Goal: Information Seeking & Learning: Learn about a topic

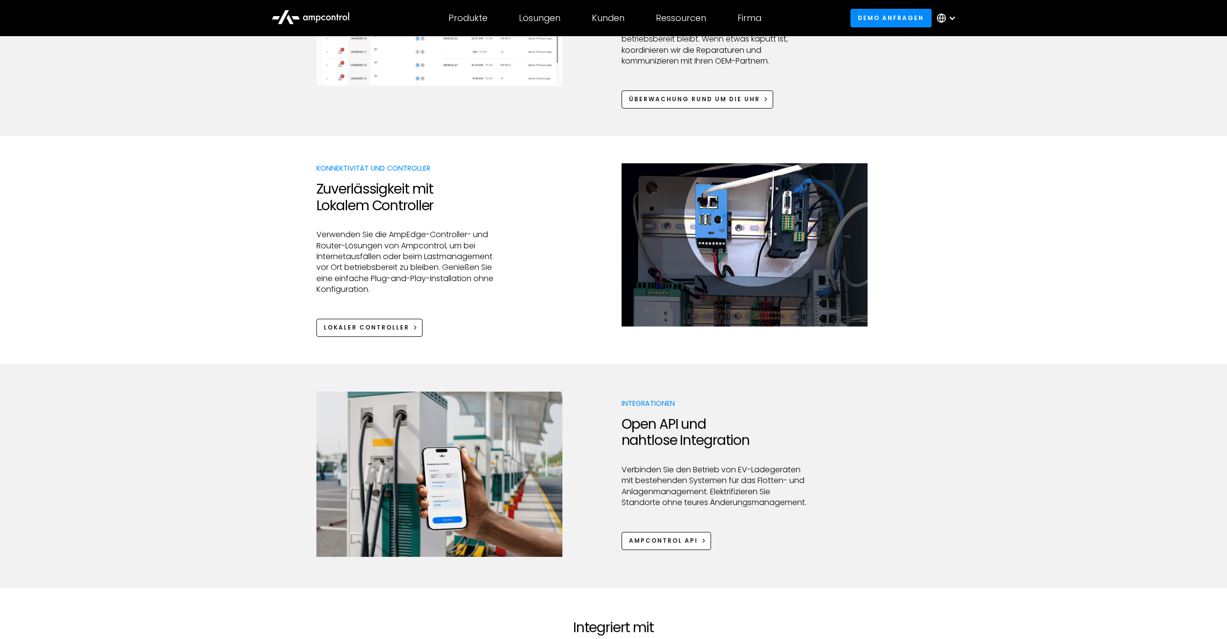
scroll to position [1048, 0]
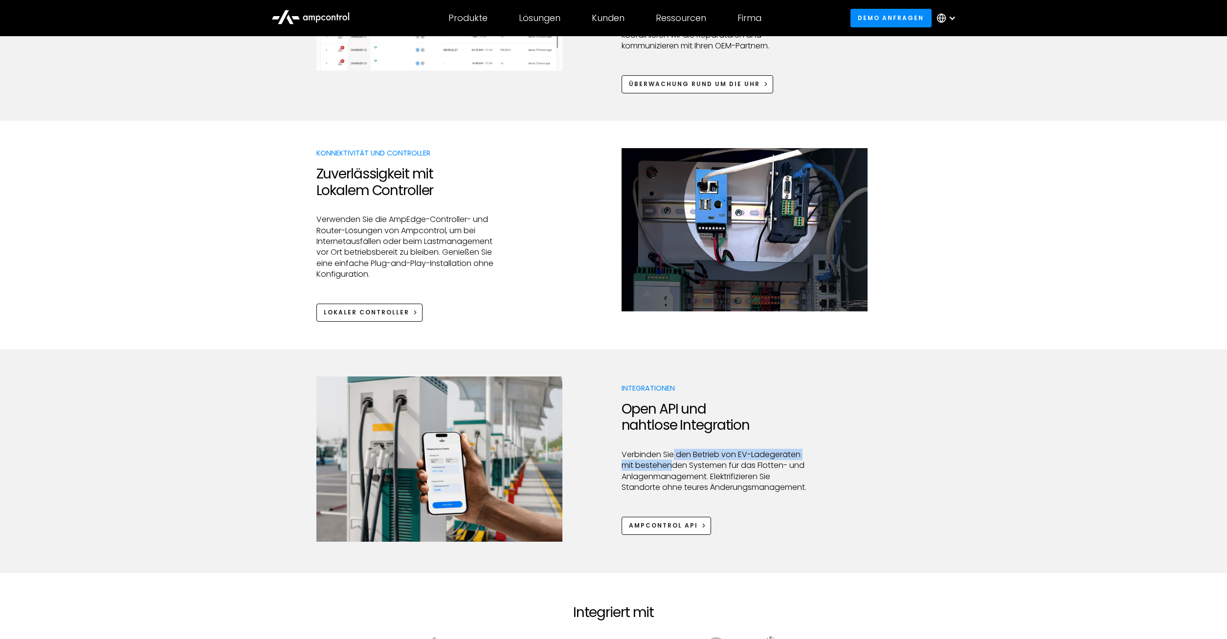
drag, startPoint x: 674, startPoint y: 462, endPoint x: 671, endPoint y: 471, distance: 9.6
click at [671, 471] on p "Verbinden Sie den Betrieb von EV-Ladegeräten mit bestehenden Systemen für das F…" at bounding box center [716, 472] width 188 height 44
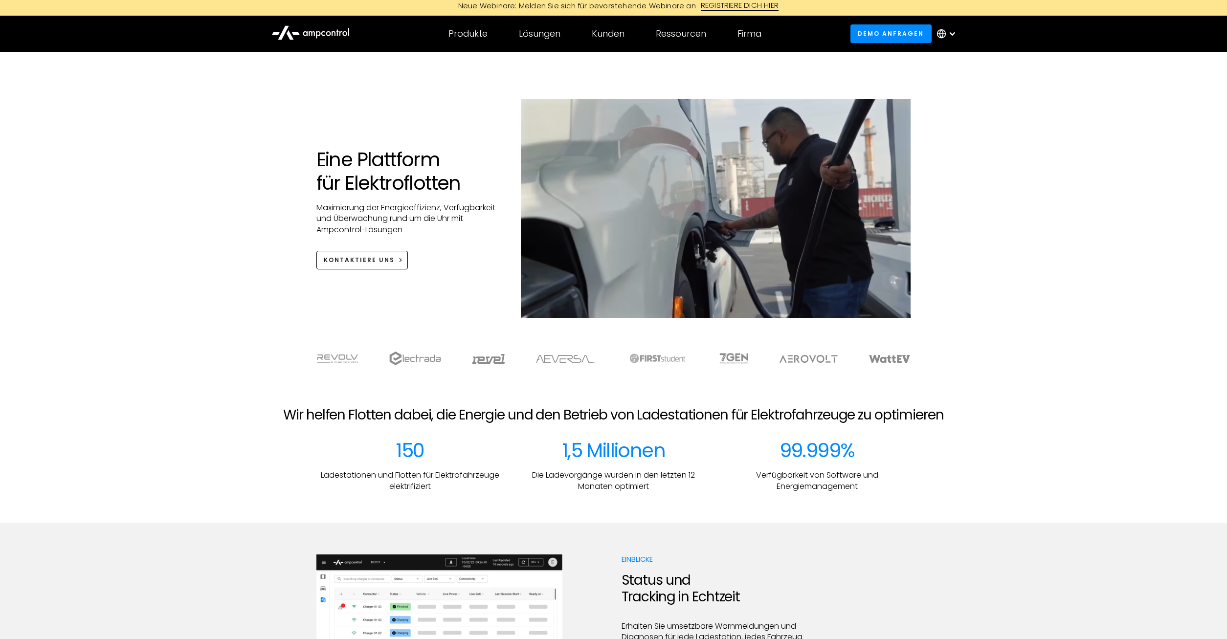
scroll to position [0, 0]
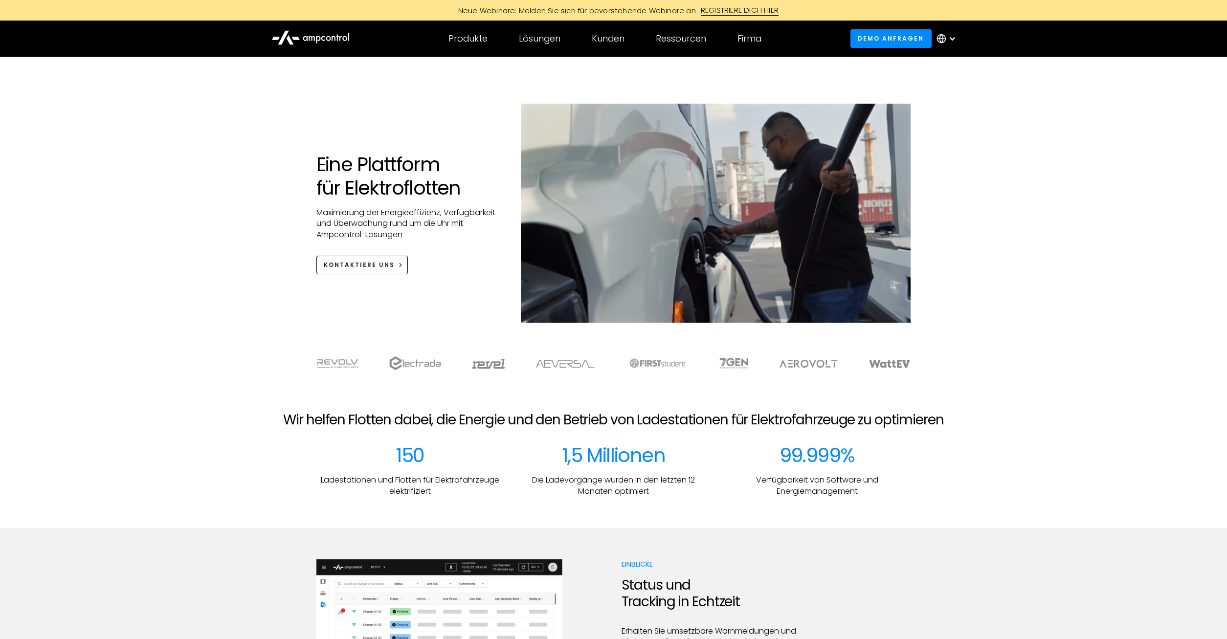
click at [610, 42] on div "Kunden" at bounding box center [608, 38] width 33 height 11
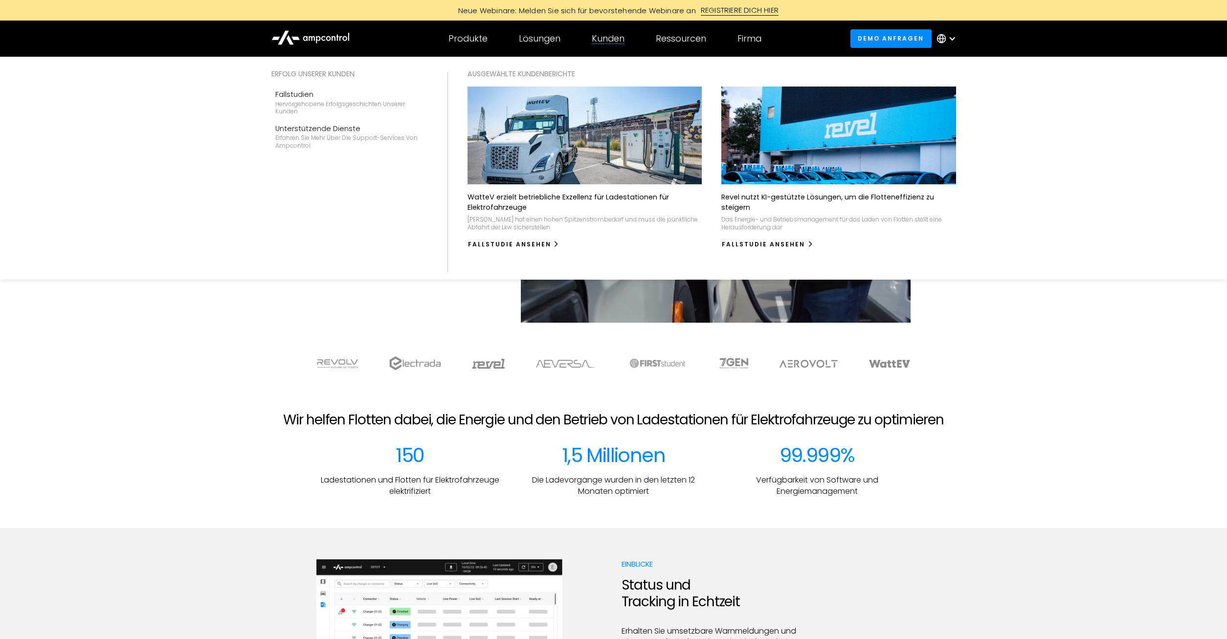
click at [616, 42] on div "Kunden" at bounding box center [608, 38] width 33 height 11
click at [330, 70] on div "Erfolg unserer Kunden" at bounding box center [350, 73] width 157 height 11
click at [615, 42] on div "Kunden" at bounding box center [608, 38] width 33 height 11
click at [323, 95] on div "Fallstudien" at bounding box center [349, 94] width 149 height 11
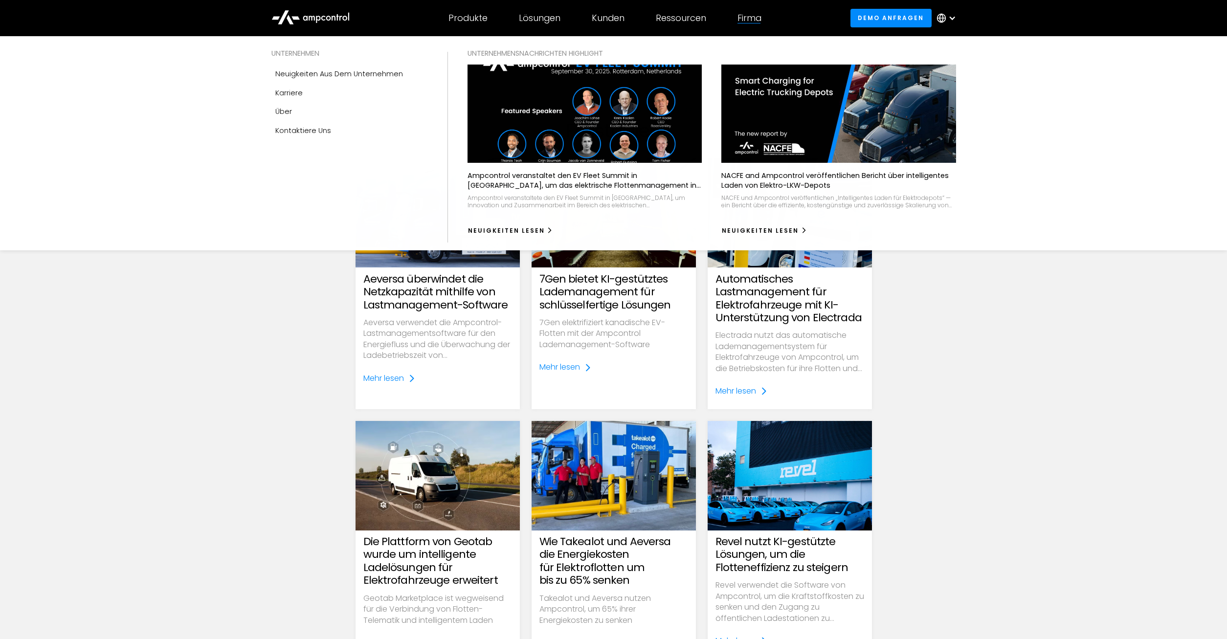
click at [746, 19] on div "Firma" at bounding box center [750, 18] width 24 height 11
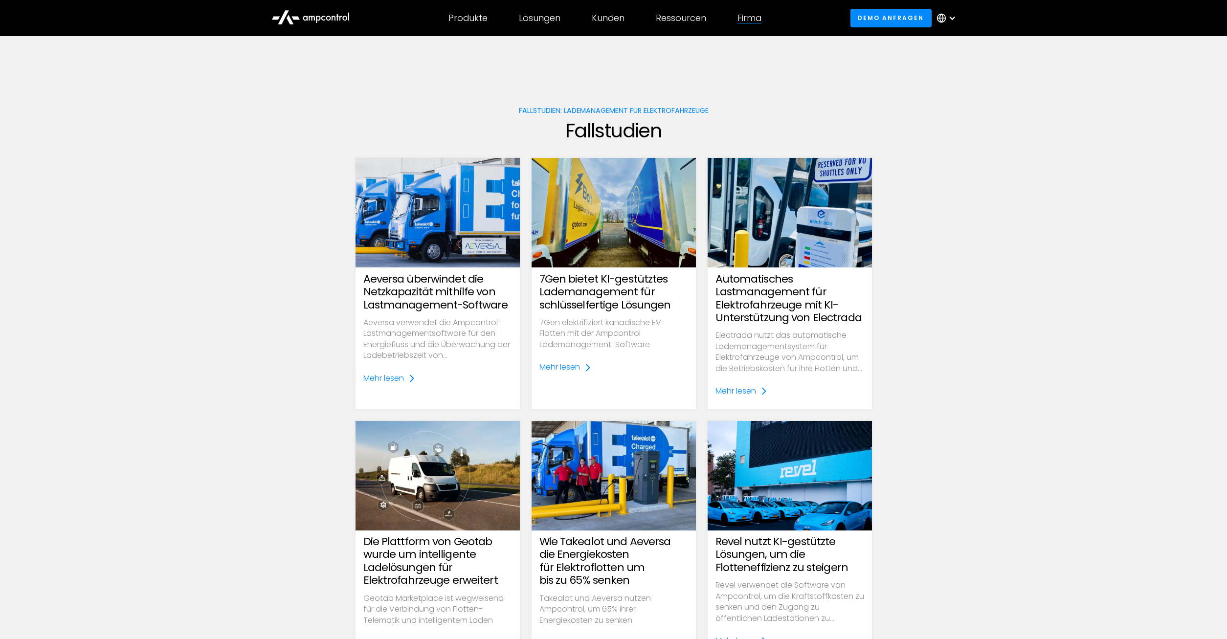
click at [755, 13] on div "Firma" at bounding box center [750, 18] width 24 height 11
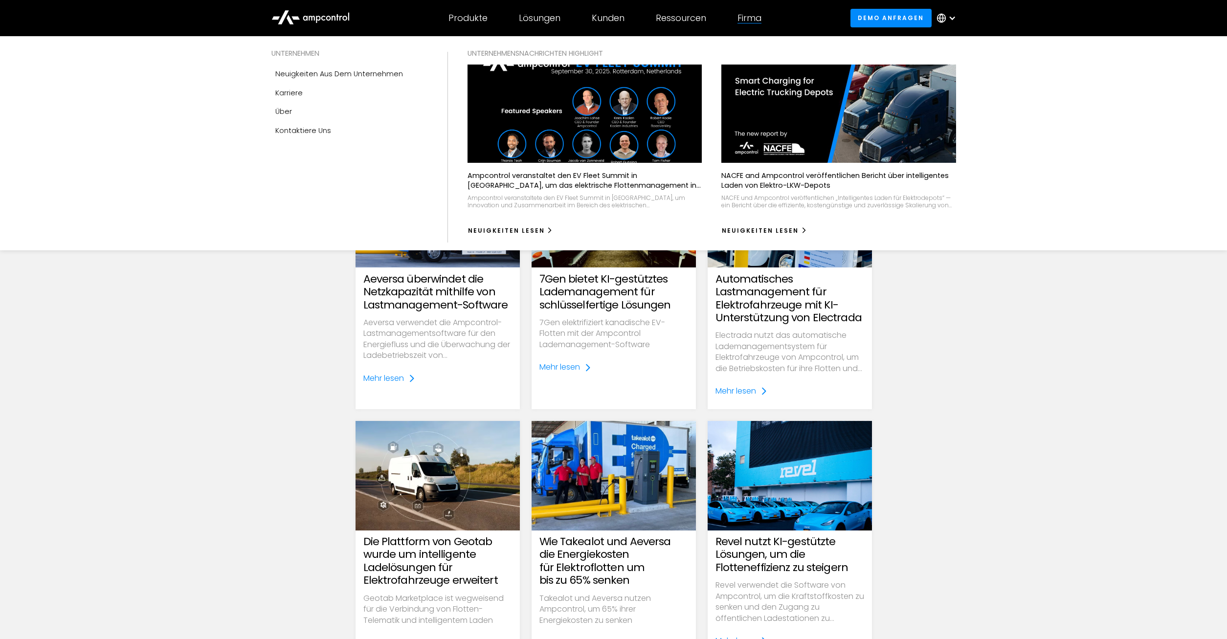
click at [755, 14] on div "Firma" at bounding box center [750, 18] width 24 height 11
click at [326, 76] on div "Neuigkeiten aus dem Unternehmen" at bounding box center [339, 73] width 128 height 11
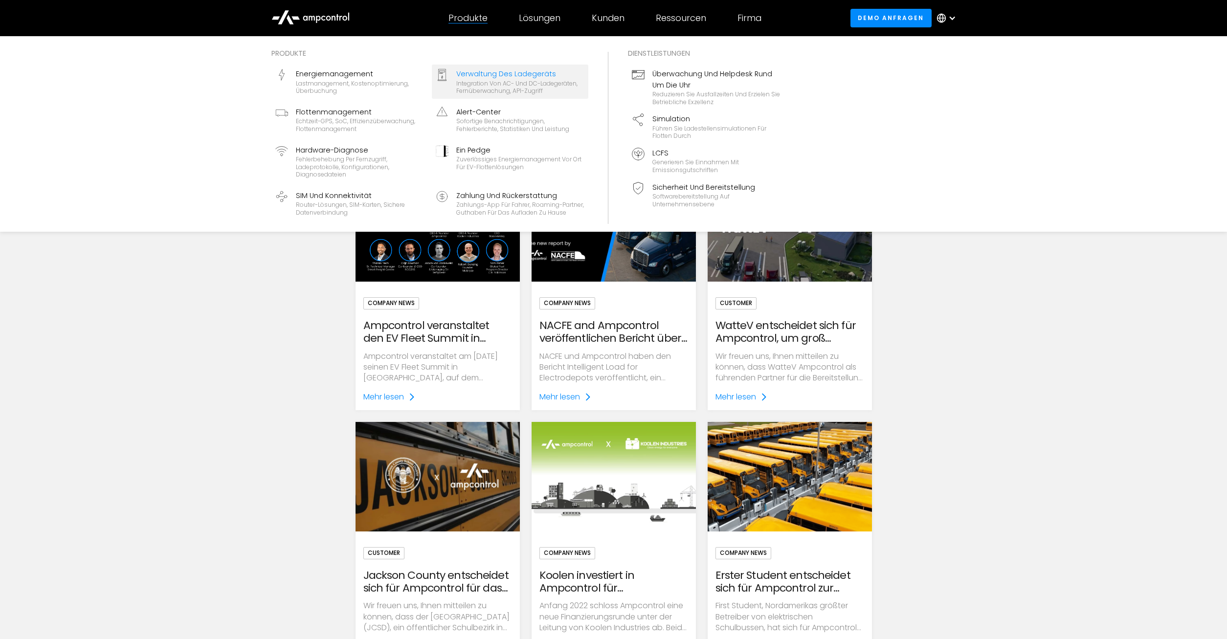
click at [551, 86] on div "Integration von AC- und DC-Ladegeräten, Fernüberwachung, API-Zugriff" at bounding box center [520, 87] width 128 height 15
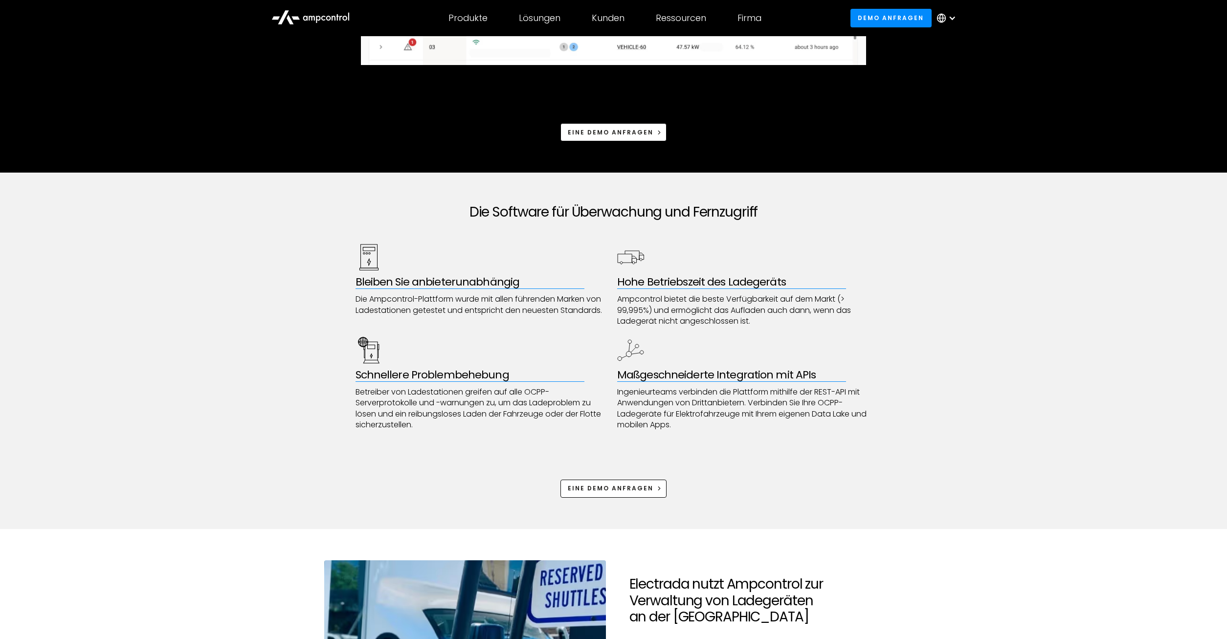
scroll to position [449, 0]
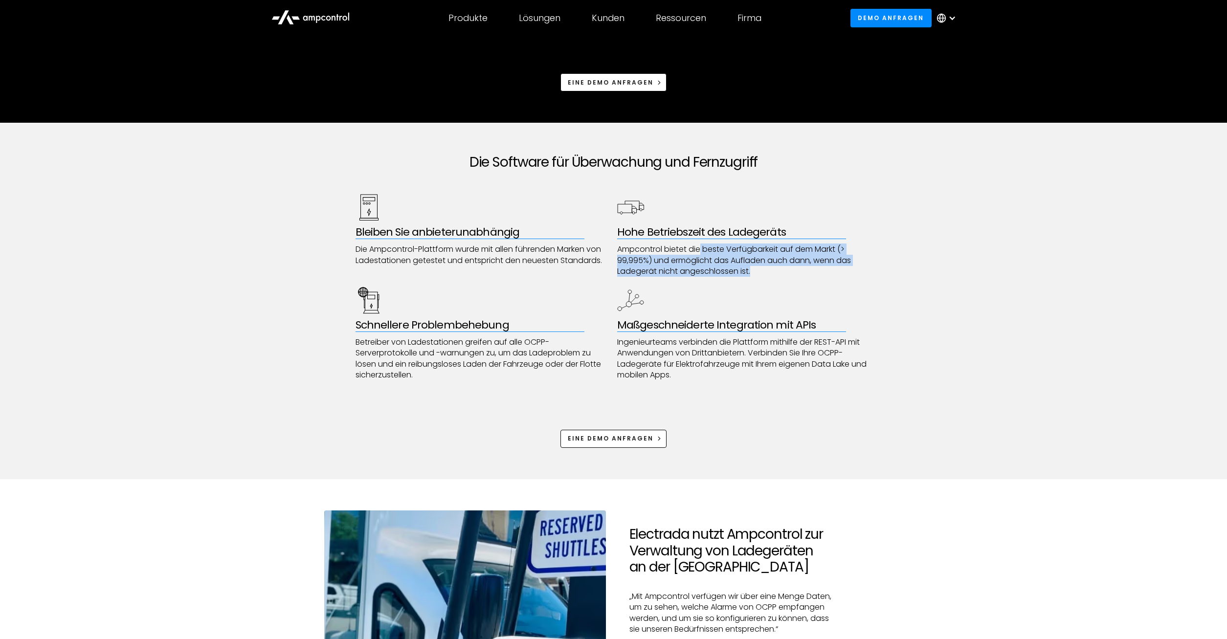
drag, startPoint x: 700, startPoint y: 247, endPoint x: 769, endPoint y: 278, distance: 75.8
click at [769, 278] on div "Bleiben Sie anbieterunabhängig Die Ampcontrol-Plattform wurde mit allen führend…" at bounding box center [614, 287] width 517 height 187
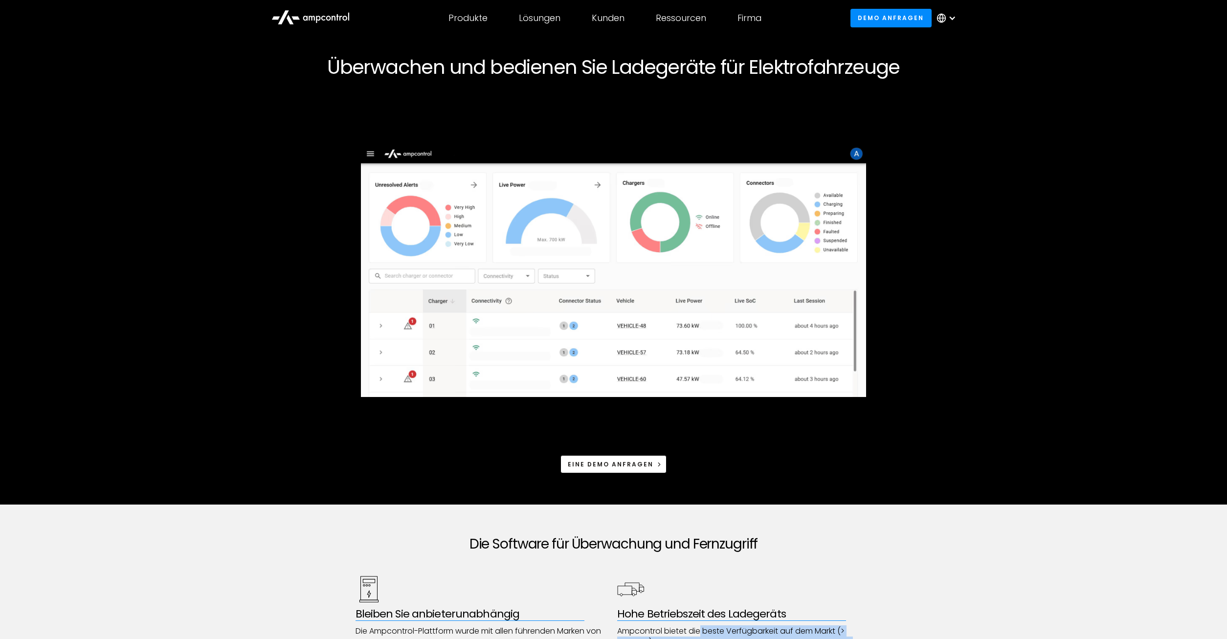
scroll to position [0, 0]
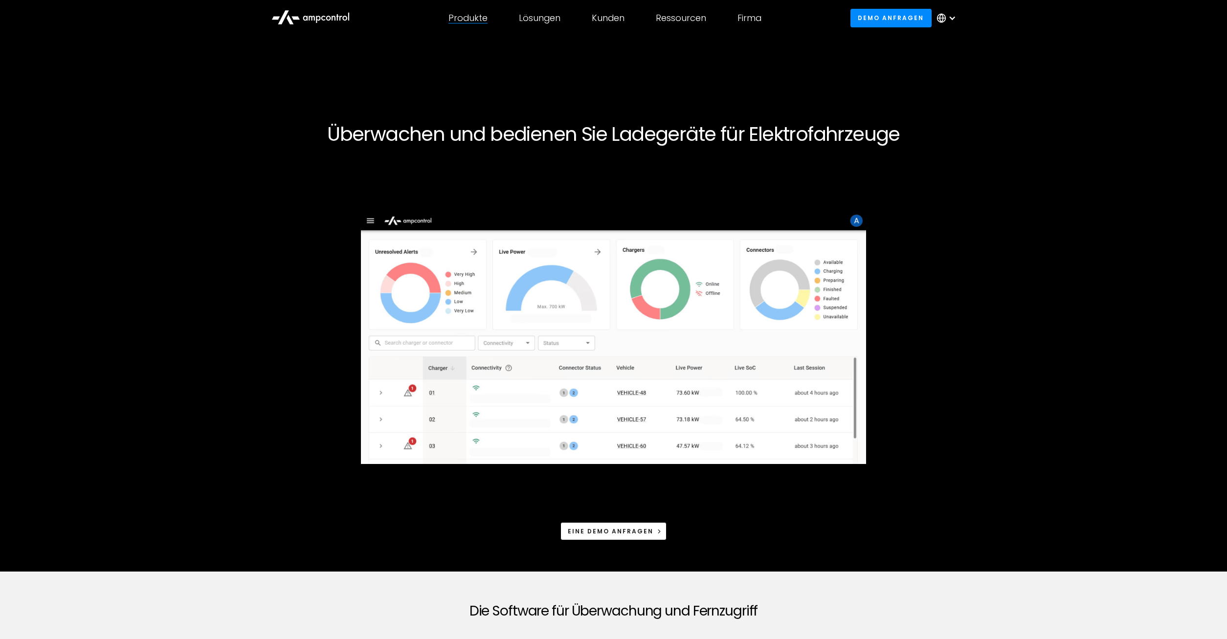
click at [490, 16] on div "Produkte Produkte Energiemanagement Lastmanagement, Kostenoptimierung, Überbuch…" at bounding box center [468, 18] width 70 height 34
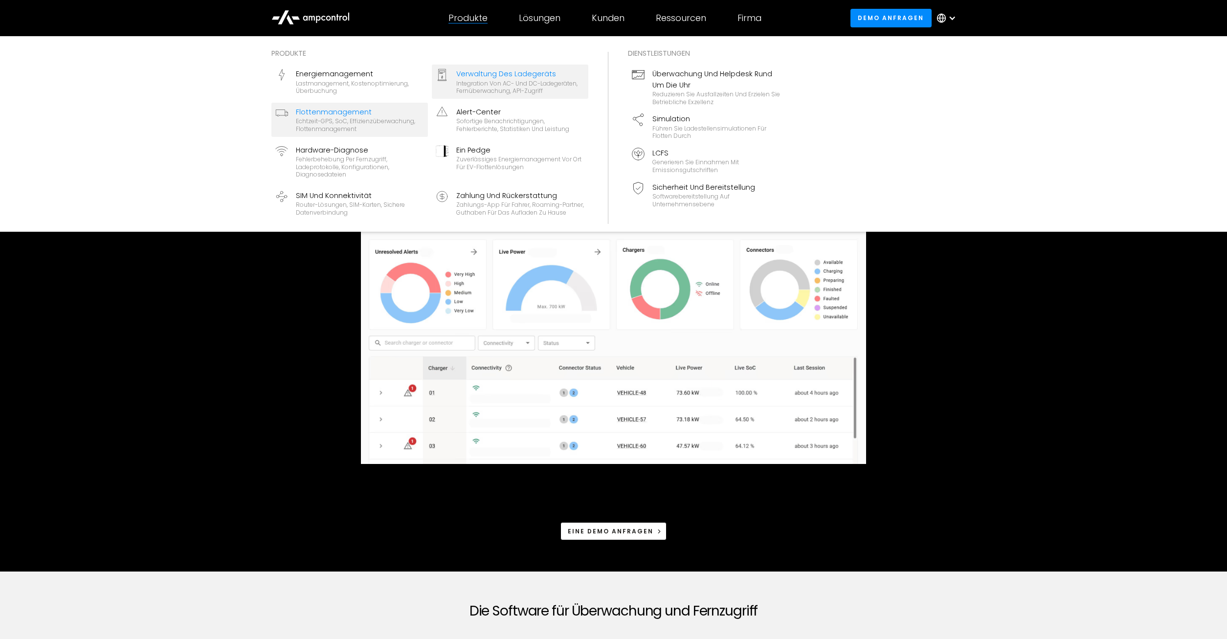
click at [373, 123] on div "Echtzeit-GPS, SoC, Effizienzüberwachung, Flottenmanagement" at bounding box center [360, 124] width 128 height 15
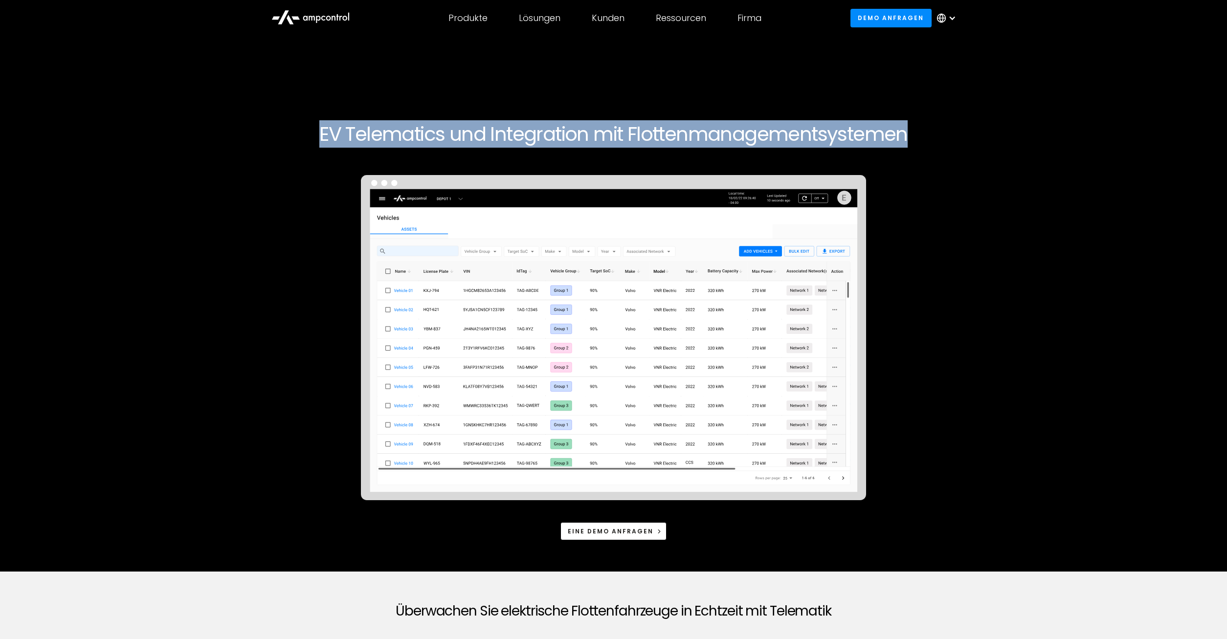
drag, startPoint x: 299, startPoint y: 134, endPoint x: 946, endPoint y: 138, distance: 646.3
click at [946, 138] on div "EV Telematics und Integration mit Flottenmanagementsystemen Eine Demo anfragen" at bounding box center [614, 323] width 1196 height 497
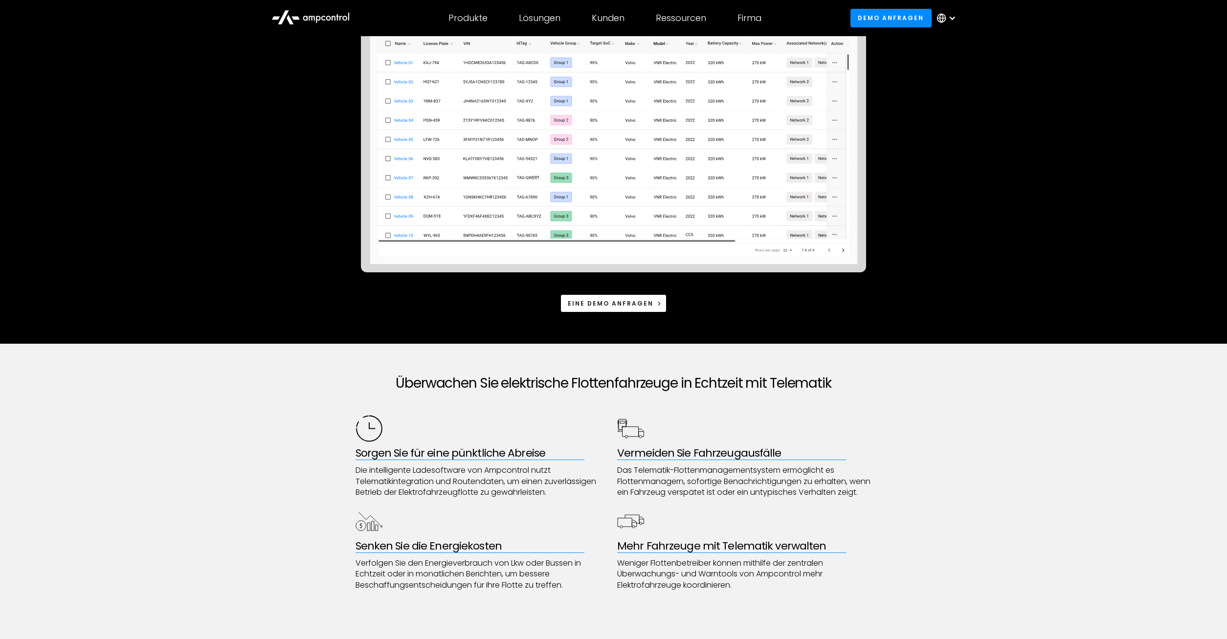
scroll to position [349, 0]
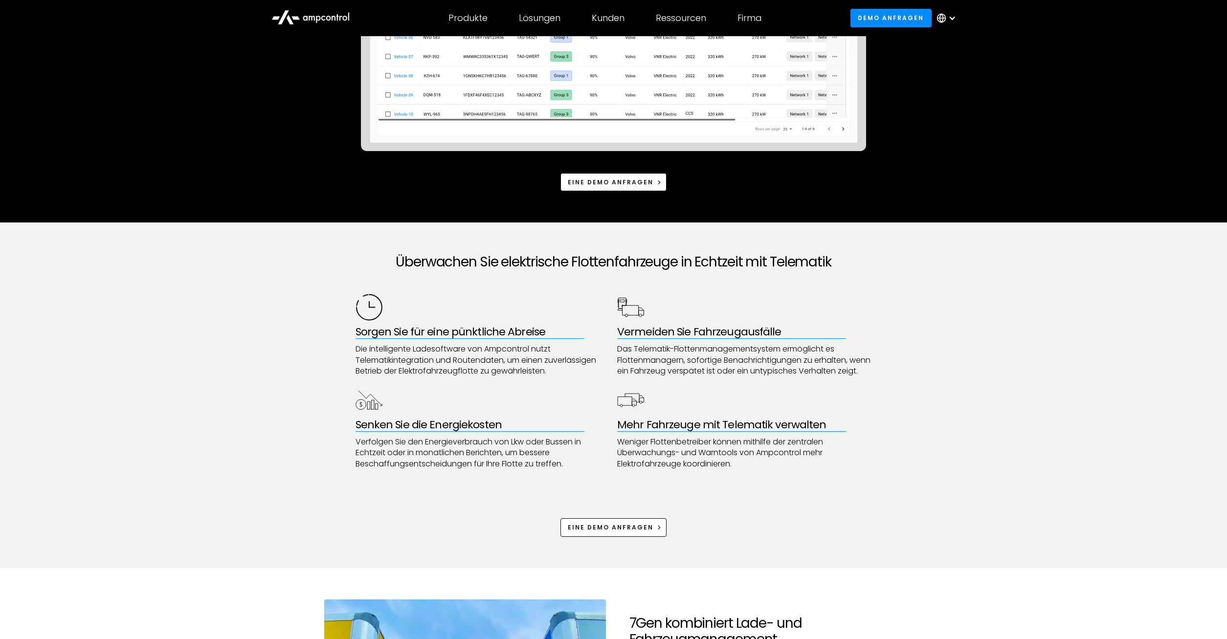
click at [479, 21] on div "Produkte" at bounding box center [468, 18] width 39 height 11
